Goal: Information Seeking & Learning: Learn about a topic

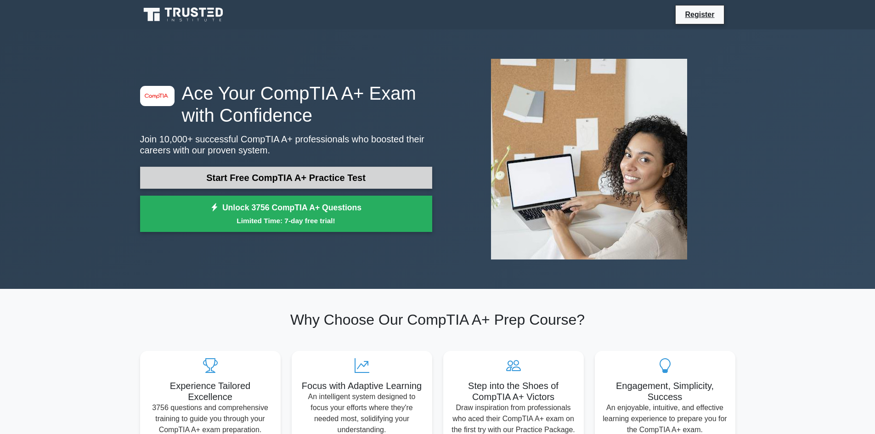
click at [327, 180] on link "Start Free CompTIA A+ Practice Test" at bounding box center [286, 178] width 292 height 22
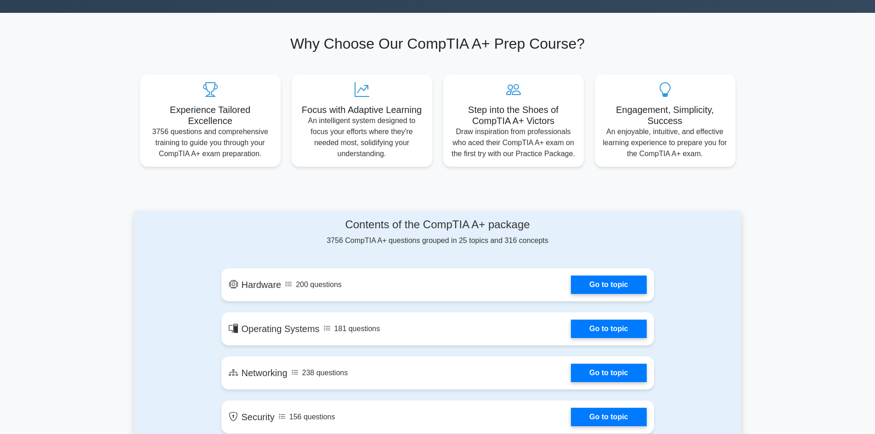
scroll to position [464, 0]
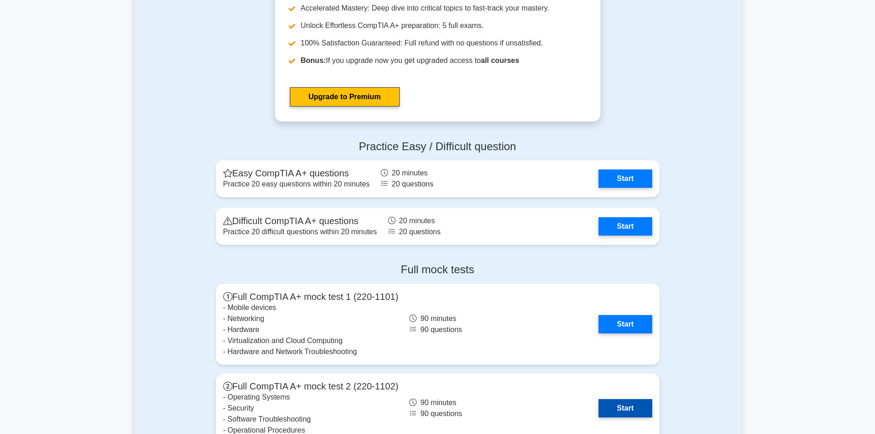
scroll to position [1701, 0]
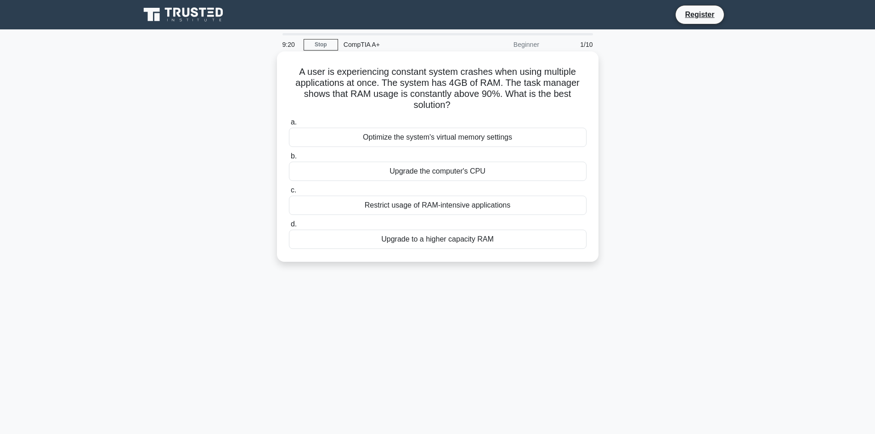
drag, startPoint x: 299, startPoint y: 71, endPoint x: 506, endPoint y: 240, distance: 267.1
click at [506, 240] on div "A user is experiencing constant system crashes when using multiple applications…" at bounding box center [438, 156] width 314 height 203
copy div "A user is experiencing constant system crashes when using multiple applications…"
click at [313, 302] on div "9:09 Stop CompTIA A+ Beginner 1/10 A user is experiencing constant system crash…" at bounding box center [438, 262] width 606 height 459
click at [319, 240] on div "Upgrade to a higher capacity RAM" at bounding box center [438, 239] width 298 height 19
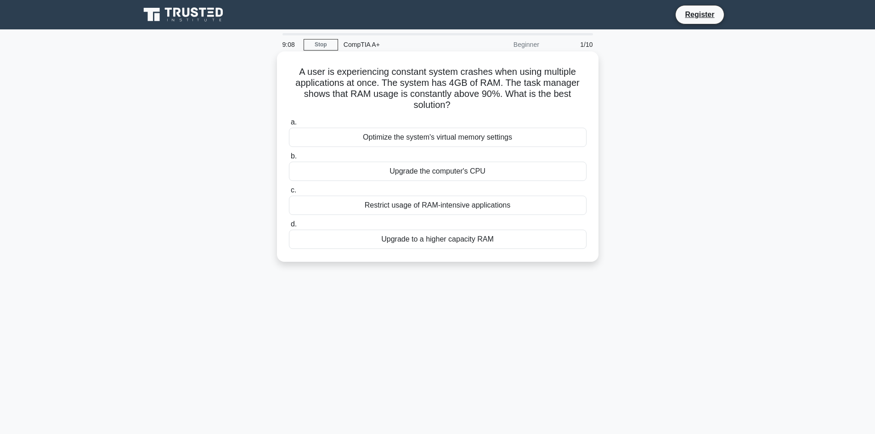
click at [289, 227] on input "d. Upgrade to a higher capacity RAM" at bounding box center [289, 224] width 0 height 6
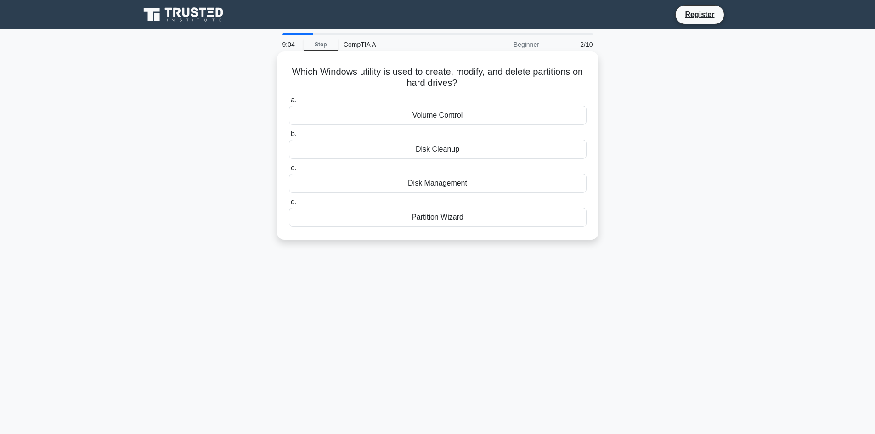
drag, startPoint x: 294, startPoint y: 72, endPoint x: 474, endPoint y: 87, distance: 179.8
click at [474, 87] on h5 "Which Windows utility is used to create, modify, and delete partitions on hard …" at bounding box center [438, 77] width 300 height 23
copy h5 "Which Windows utility is used to create, modify, and delete partitions on hard …"
click at [463, 187] on div "Disk Management" at bounding box center [438, 183] width 298 height 19
click at [289, 171] on input "c. Disk Management" at bounding box center [289, 168] width 0 height 6
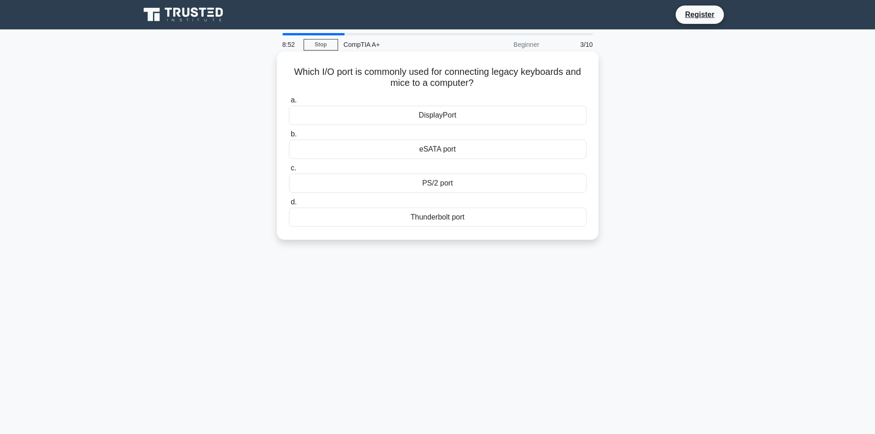
drag, startPoint x: 290, startPoint y: 72, endPoint x: 482, endPoint y: 232, distance: 250.2
click at [482, 232] on div "Which I/O port is commonly used for connecting legacy keyboards and mice to a c…" at bounding box center [438, 145] width 314 height 181
copy div "Which I/O port is commonly used for connecting legacy keyboards and mice to a c…"
click at [416, 295] on div "8:40 Stop CompTIA A+ Beginner 3/10 Which I/O port is commonly used for connecti…" at bounding box center [438, 262] width 606 height 459
click at [413, 180] on div "PS/2 port" at bounding box center [438, 183] width 298 height 19
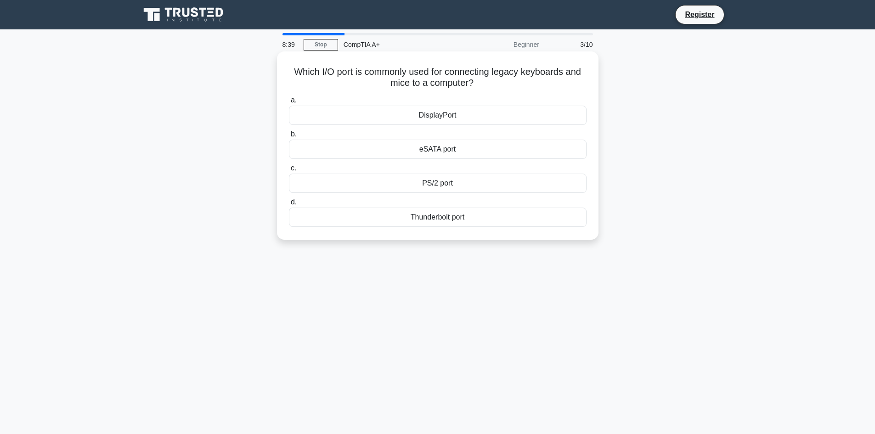
click at [289, 171] on input "c. PS/2 port" at bounding box center [289, 168] width 0 height 6
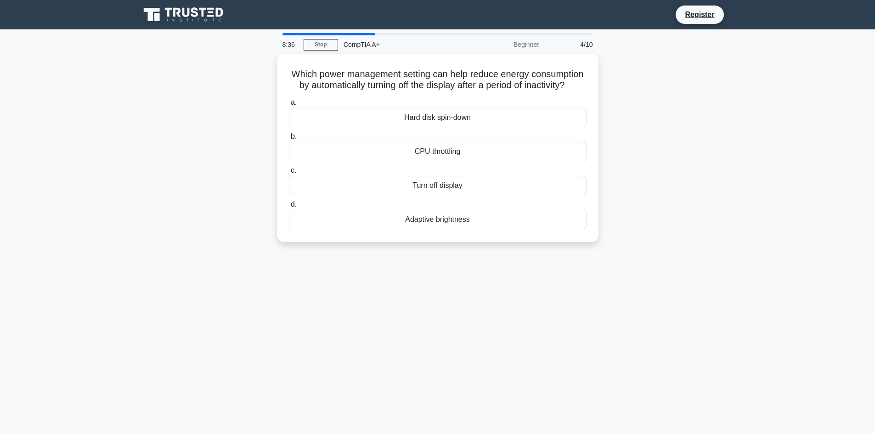
drag, startPoint x: 316, startPoint y: 69, endPoint x: 546, endPoint y: 254, distance: 295.1
click at [546, 242] on div "Which power management setting can help reduce energy consumption by automatica…" at bounding box center [438, 148] width 322 height 188
copy div "Which power management setting can help reduce energy consumption by automatica…"
click at [474, 192] on div "Turn off display" at bounding box center [438, 183] width 298 height 19
click at [289, 171] on input "c. Turn off display" at bounding box center [289, 168] width 0 height 6
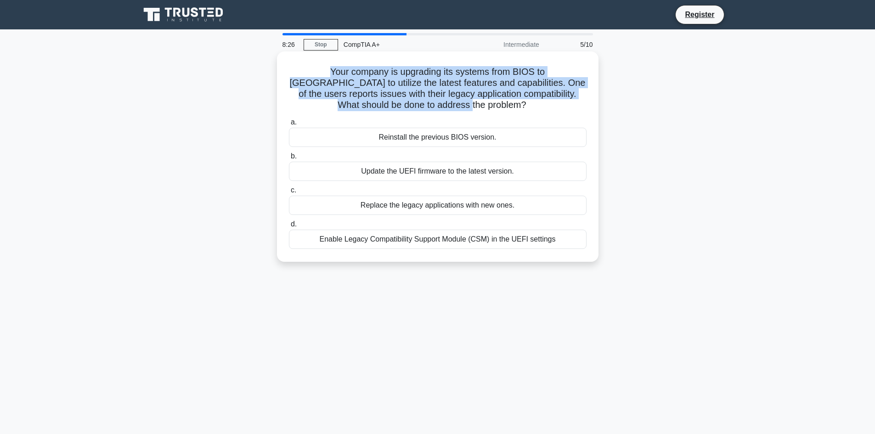
drag, startPoint x: 291, startPoint y: 72, endPoint x: 475, endPoint y: 110, distance: 187.7
click at [475, 110] on h5 "Your company is upgrading its systems from BIOS to UEFI to utilize the latest f…" at bounding box center [438, 88] width 300 height 45
copy h5 "Your company is upgrading its systems from BIOS to UEFI to utilize the latest f…"
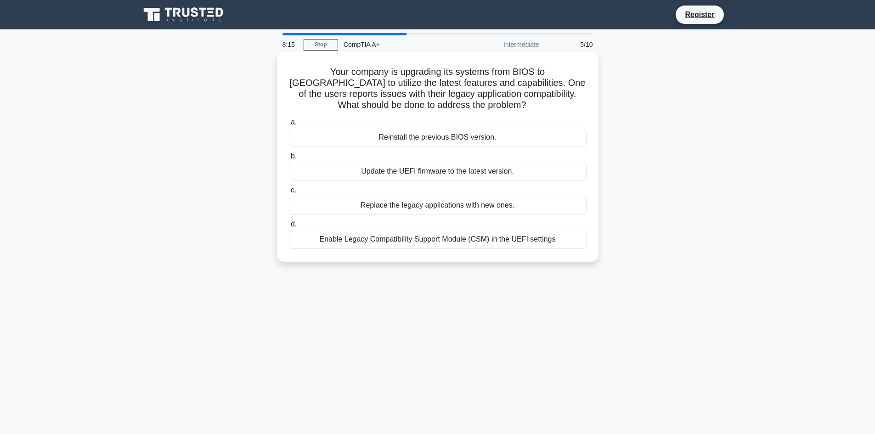
click at [481, 245] on div "Enable Legacy Compatibility Support Module (CSM) in the UEFI settings" at bounding box center [438, 239] width 298 height 19
click at [289, 227] on input "d. Enable Legacy Compatibility Support Module (CSM) in the UEFI settings" at bounding box center [289, 224] width 0 height 6
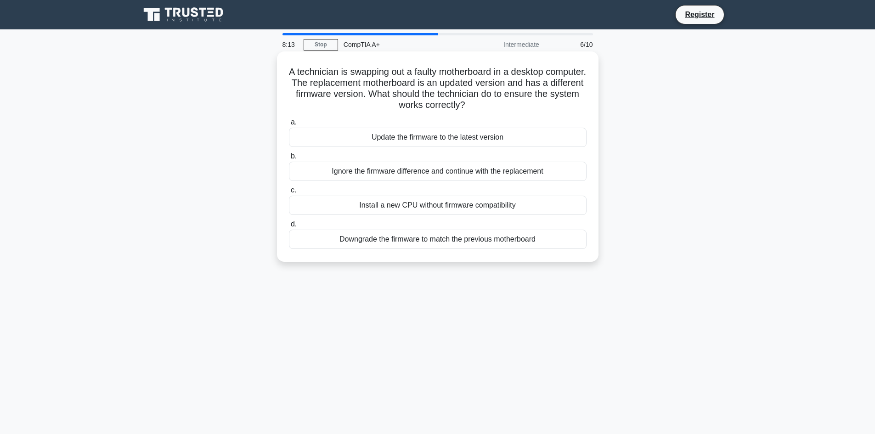
drag, startPoint x: 306, startPoint y: 70, endPoint x: 551, endPoint y: 252, distance: 305.0
click at [552, 252] on div "A technician is swapping out a faulty motherboard in a desktop computer. The re…" at bounding box center [438, 156] width 314 height 203
copy div "A technician is swapping out a faulty motherboard in a desktop computer. The re…"
click at [525, 138] on div "Update the firmware to the latest version" at bounding box center [438, 137] width 298 height 19
click at [289, 125] on input "a. Update the firmware to the latest version" at bounding box center [289, 122] width 0 height 6
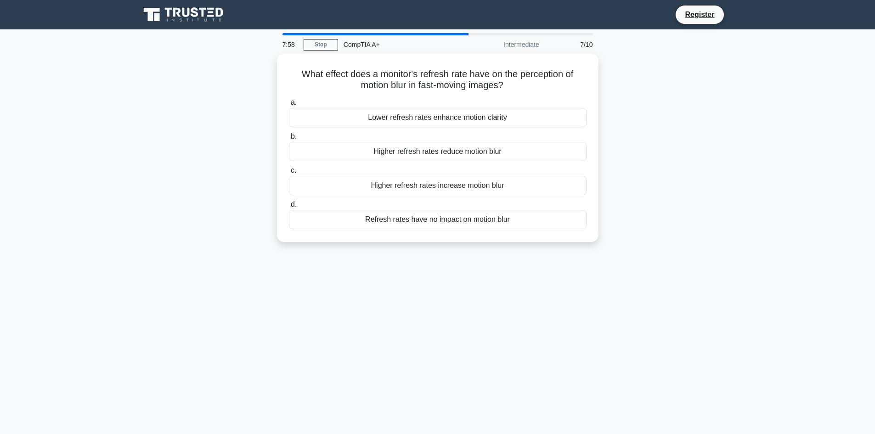
drag, startPoint x: 298, startPoint y: 72, endPoint x: 560, endPoint y: 242, distance: 312.8
click at [560, 242] on div "What effect does a monitor's refresh rate have on the perception of motion blur…" at bounding box center [438, 153] width 606 height 199
copy div "What effect does a monitor's refresh rate have on the perception of motion blur…"
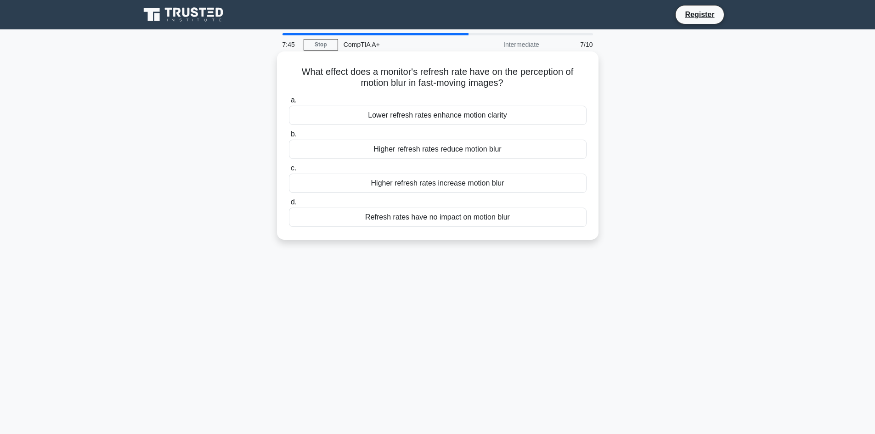
click at [526, 184] on div "Higher refresh rates increase motion blur" at bounding box center [438, 183] width 298 height 19
click at [289, 171] on input "c. Higher refresh rates increase motion blur" at bounding box center [289, 168] width 0 height 6
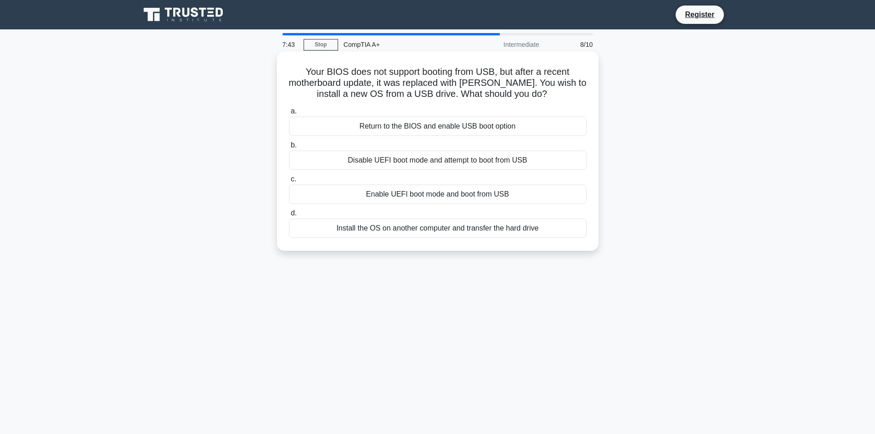
drag, startPoint x: 302, startPoint y: 72, endPoint x: 551, endPoint y: 238, distance: 298.8
click at [554, 238] on div "Your BIOS does not support booting from USB, but after a recent motherboard upd…" at bounding box center [438, 151] width 314 height 192
copy div "Your BIOS does not support booting from USB, but after a recent motherboard upd…"
click at [357, 194] on div "Enable UEFI boot mode and boot from USB" at bounding box center [438, 194] width 298 height 19
click at [289, 182] on input "c. Enable UEFI boot mode and boot from USB" at bounding box center [289, 179] width 0 height 6
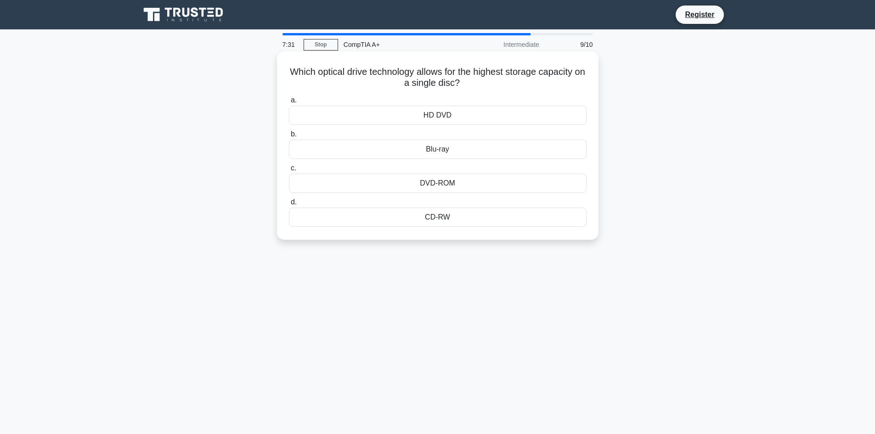
drag, startPoint x: 291, startPoint y: 72, endPoint x: 474, endPoint y: 219, distance: 234.6
click at [474, 219] on div "Which optical drive technology allows for the highest storage capacity on a sin…" at bounding box center [438, 145] width 314 height 181
copy div "Which optical drive technology allows for the highest storage capacity on a sin…"
click at [364, 150] on div "Blu-ray" at bounding box center [438, 149] width 298 height 19
click at [289, 137] on input "b. Blu-ray" at bounding box center [289, 134] width 0 height 6
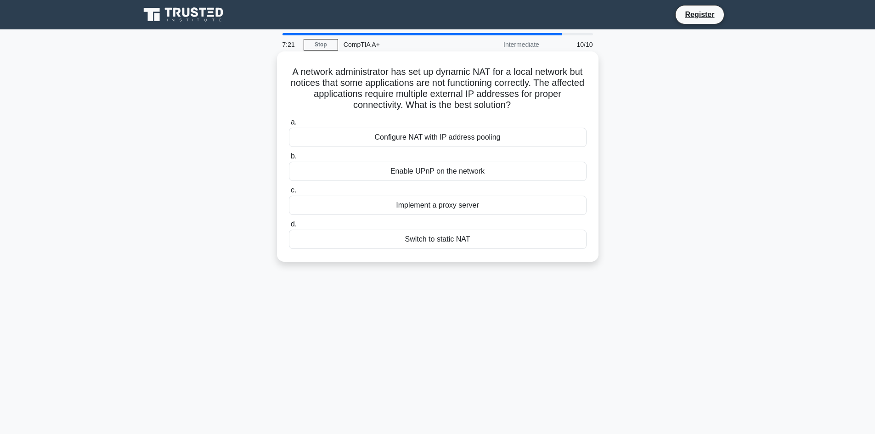
drag, startPoint x: 296, startPoint y: 71, endPoint x: 507, endPoint y: 243, distance: 272.9
click at [507, 243] on div "A network administrator has set up dynamic NAT for a local network but notices …" at bounding box center [438, 156] width 314 height 203
copy div "A network administrator has set up dynamic NAT for a local network but notices …"
click at [391, 237] on div "Switch to static NAT" at bounding box center [438, 239] width 298 height 19
click at [289, 227] on input "d. Switch to static NAT" at bounding box center [289, 224] width 0 height 6
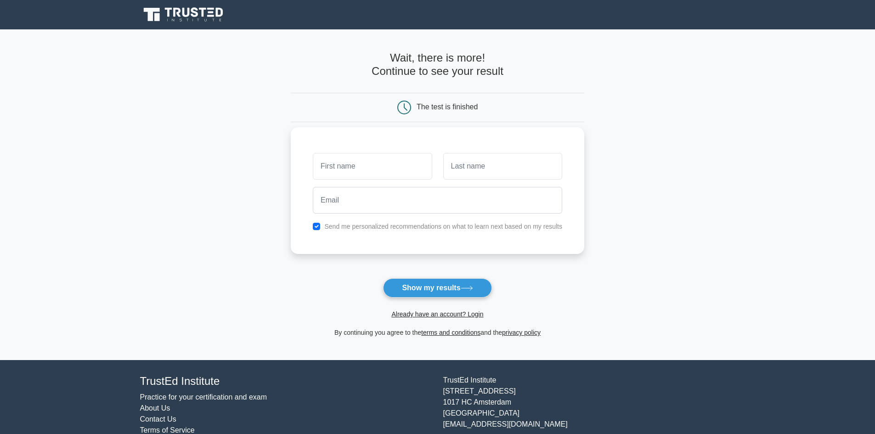
click at [368, 172] on input "text" at bounding box center [372, 166] width 119 height 27
type input "tanvir"
click at [459, 173] on input "text" at bounding box center [502, 166] width 119 height 27
type input "Hossain"
drag, startPoint x: 348, startPoint y: 166, endPoint x: 299, endPoint y: 163, distance: 49.3
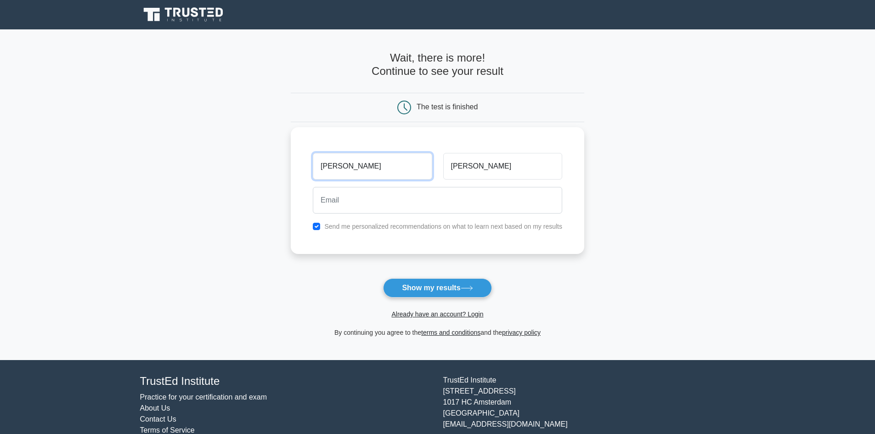
click at [299, 163] on div "tanvir Hossain Send me personalized recommendations on what to learn next based…" at bounding box center [438, 190] width 294 height 127
type input "[PERSON_NAME]"
click at [347, 203] on input "email" at bounding box center [437, 200] width 249 height 27
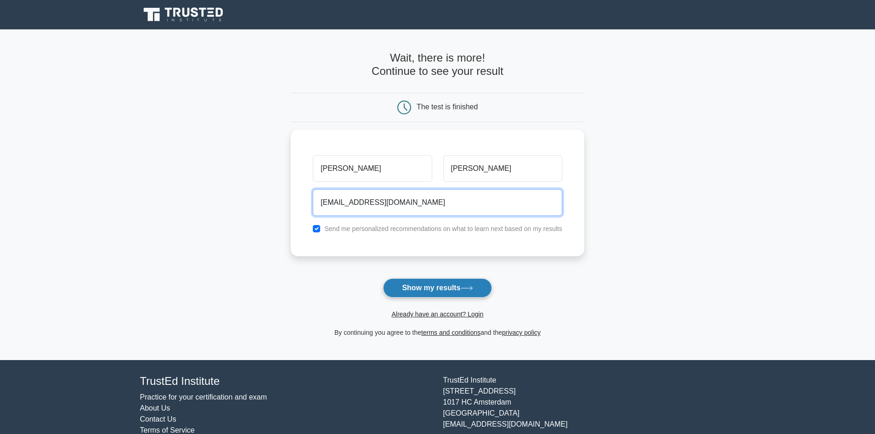
type input "wasib.cse@gmail.com"
click at [477, 288] on button "Show my results" at bounding box center [437, 287] width 108 height 19
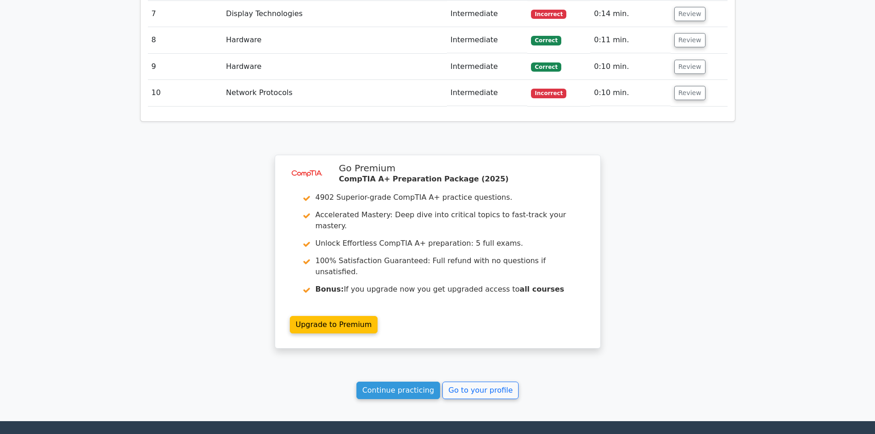
scroll to position [1258, 0]
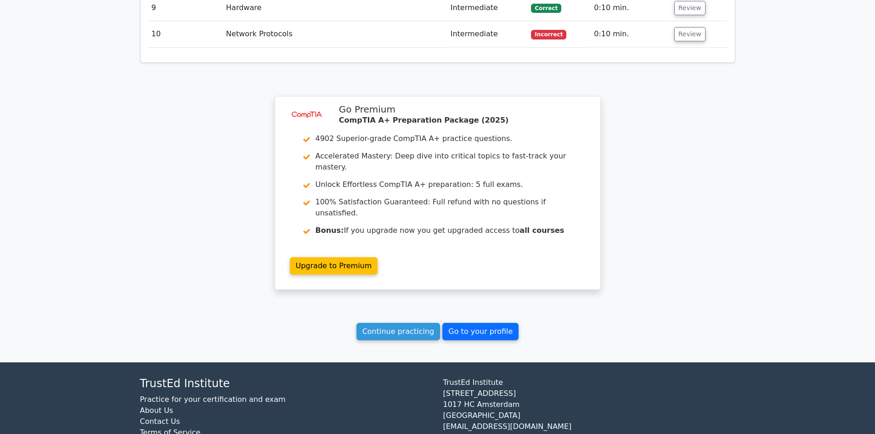
click at [475, 323] on link "Go to your profile" at bounding box center [480, 331] width 76 height 17
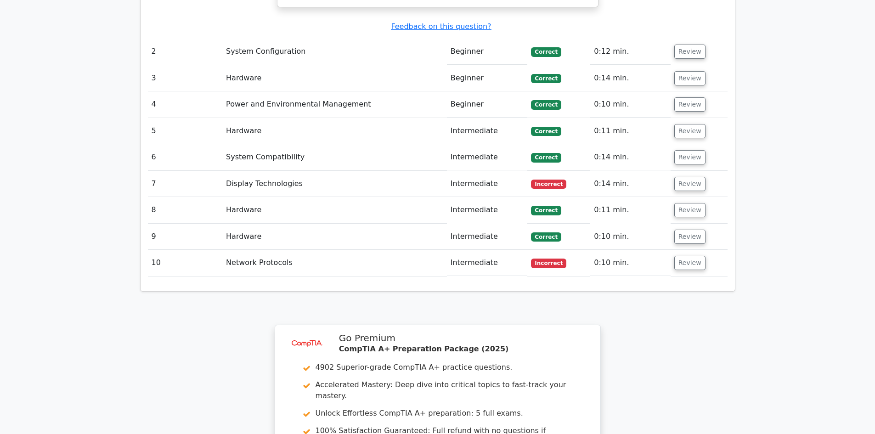
scroll to position [1029, 0]
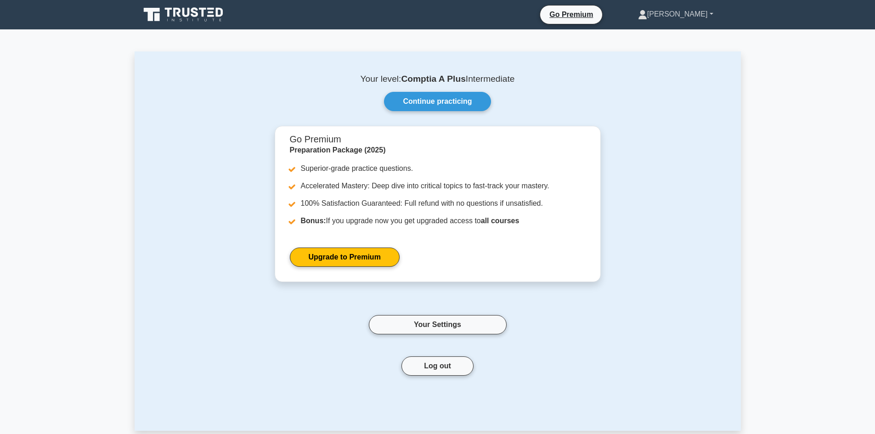
click at [697, 11] on link "[PERSON_NAME]" at bounding box center [675, 14] width 119 height 18
click at [688, 36] on link "Profile" at bounding box center [653, 35] width 73 height 15
click at [199, 9] on icon at bounding box center [184, 14] width 88 height 17
